Goal: Task Accomplishment & Management: Use online tool/utility

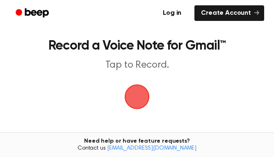
click at [217, 21] on ul "Log in Create Account" at bounding box center [208, 13] width 109 height 19
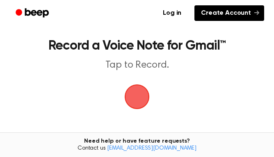
click at [207, 7] on link "Create Account" at bounding box center [229, 13] width 70 height 16
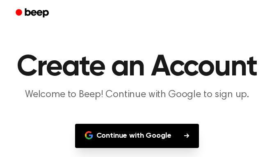
click at [143, 129] on button "Continue with Google" at bounding box center [137, 136] width 124 height 24
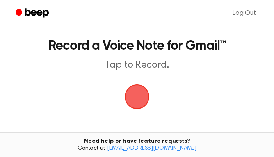
click at [133, 99] on span "button" at bounding box center [137, 97] width 30 height 30
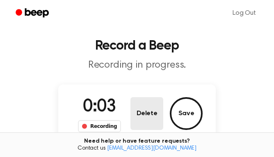
click at [139, 114] on button "Delete" at bounding box center [146, 113] width 33 height 33
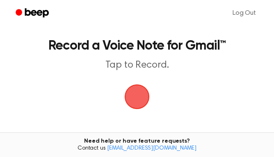
click at [130, 93] on span "button" at bounding box center [136, 96] width 23 height 23
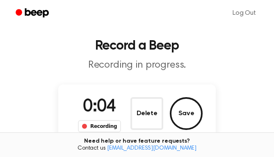
click at [101, 128] on div "Recording" at bounding box center [99, 126] width 43 height 12
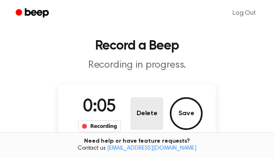
click at [139, 123] on button "Delete" at bounding box center [146, 113] width 33 height 33
